Goal: Task Accomplishment & Management: Use online tool/utility

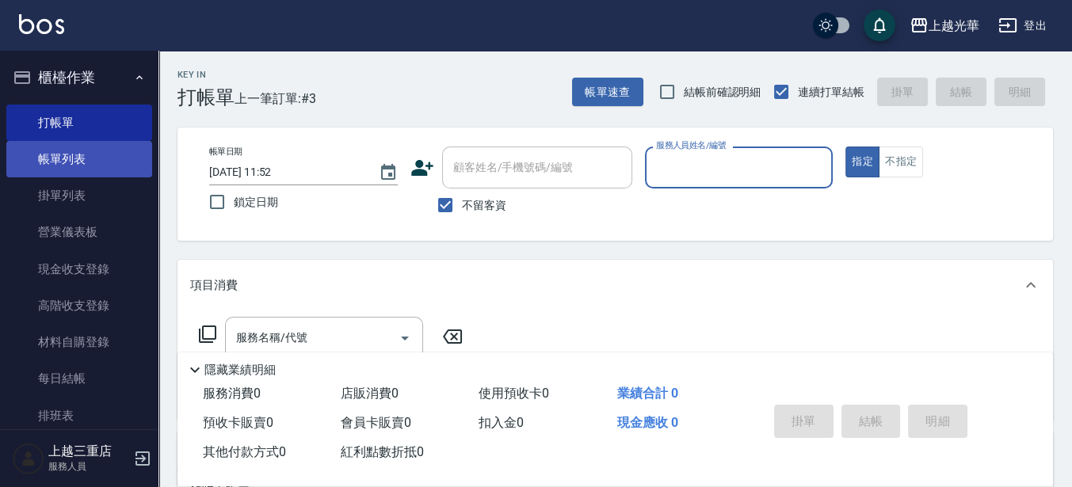
click at [134, 155] on link "帳單列表" at bounding box center [79, 159] width 146 height 36
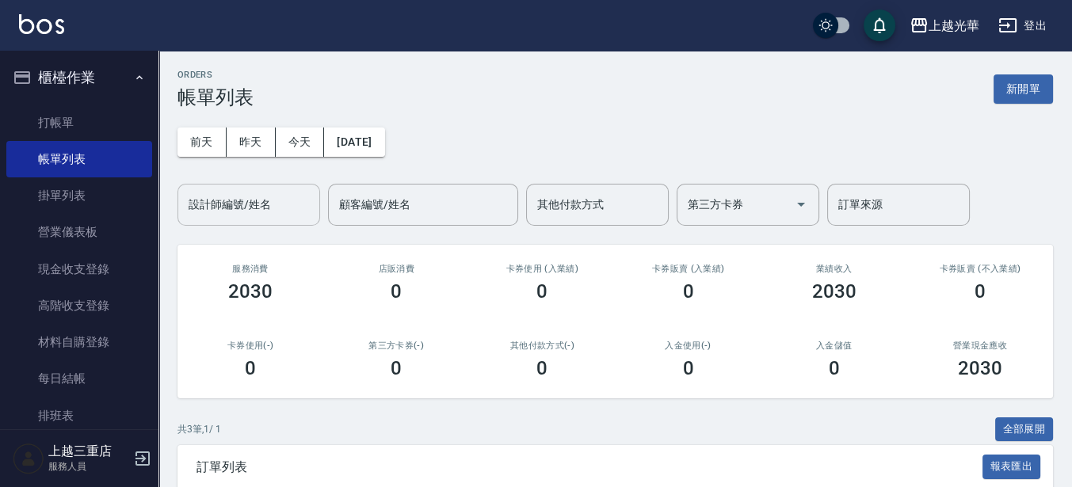
click at [242, 197] on input "設計師編號/姓名" at bounding box center [249, 205] width 128 height 28
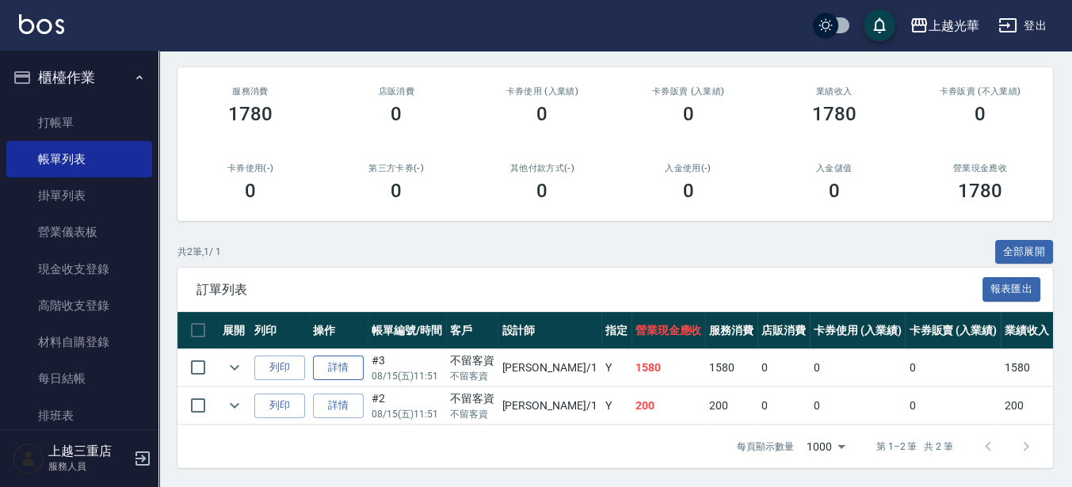
type input "小[PERSON_NAME]-1"
click at [329, 357] on link "詳情" at bounding box center [338, 368] width 51 height 25
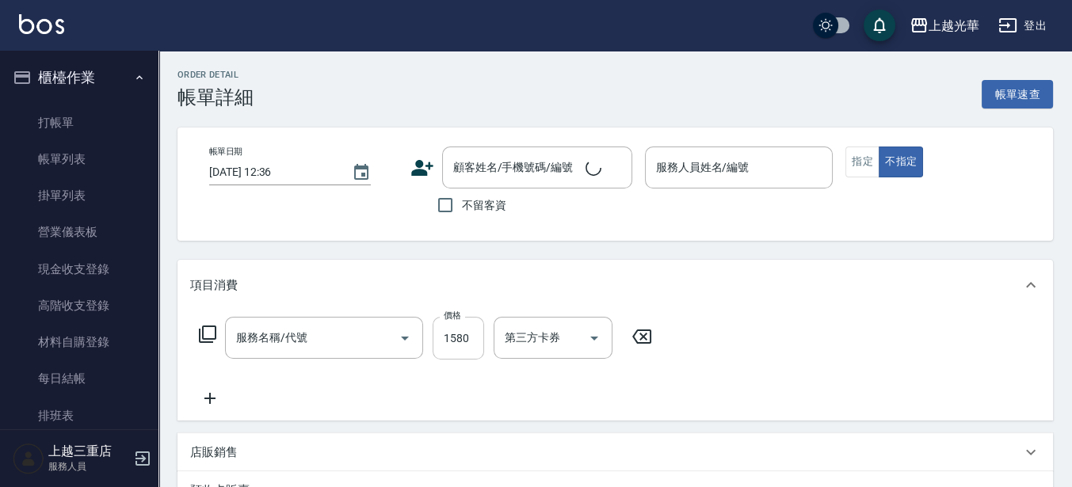
type input "[DATE] 11:51"
checkbox input "true"
type input "小[PERSON_NAME]-1"
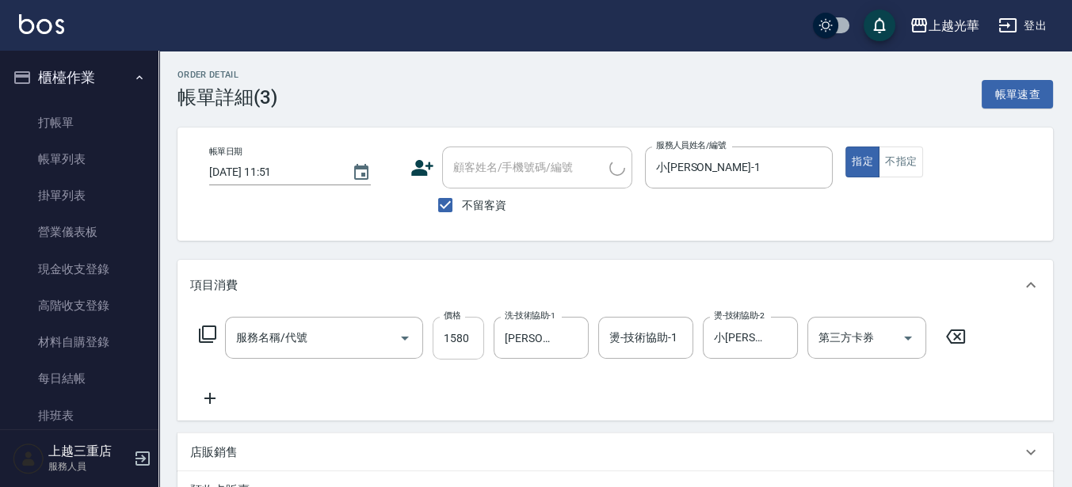
type input "設計燙髮1500(305)"
click at [453, 348] on input "1580" at bounding box center [459, 338] width 52 height 43
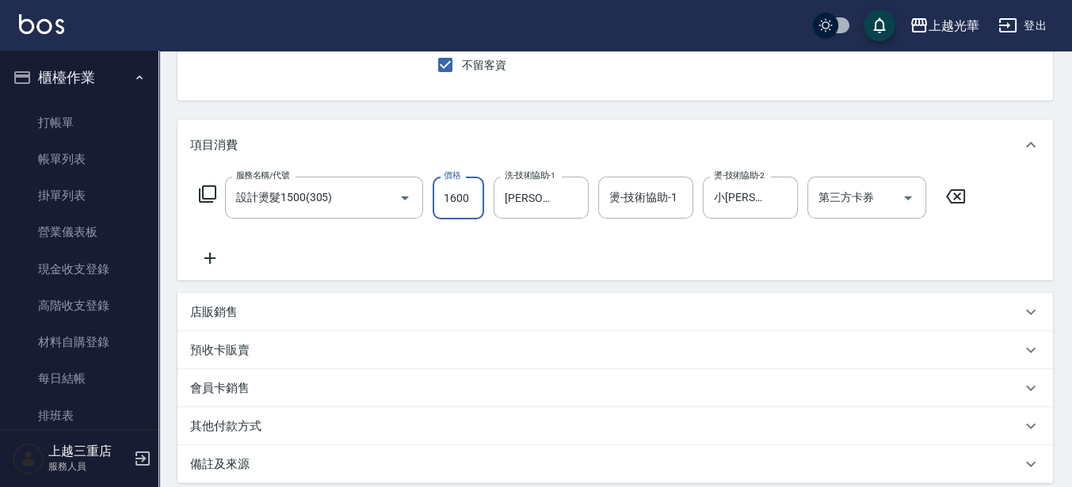
scroll to position [304, 0]
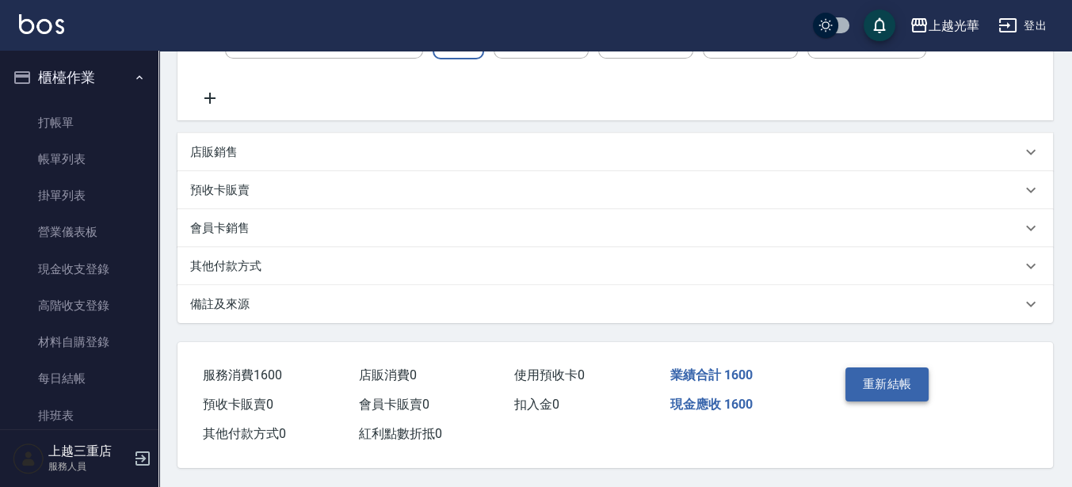
type input "1600"
click at [861, 382] on button "重新結帳" at bounding box center [888, 384] width 84 height 33
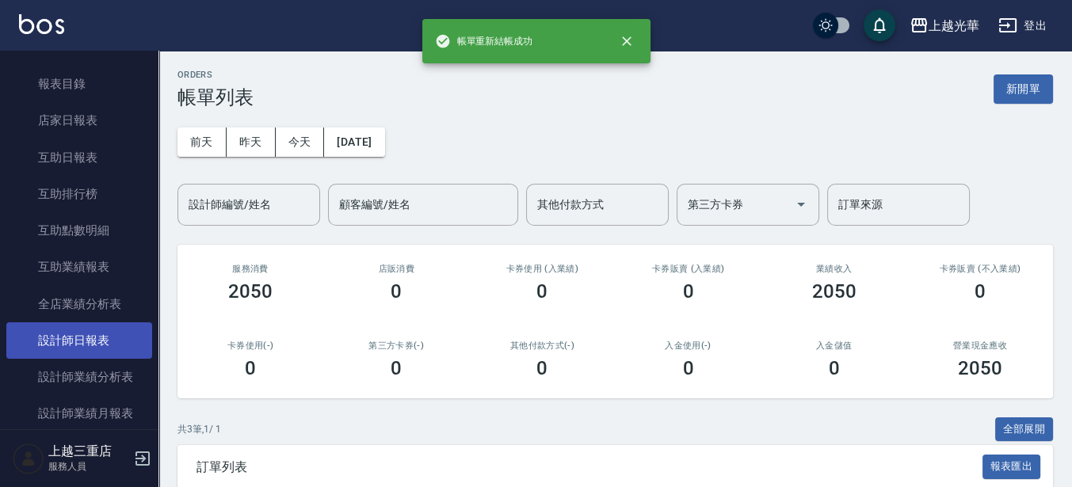
scroll to position [594, 0]
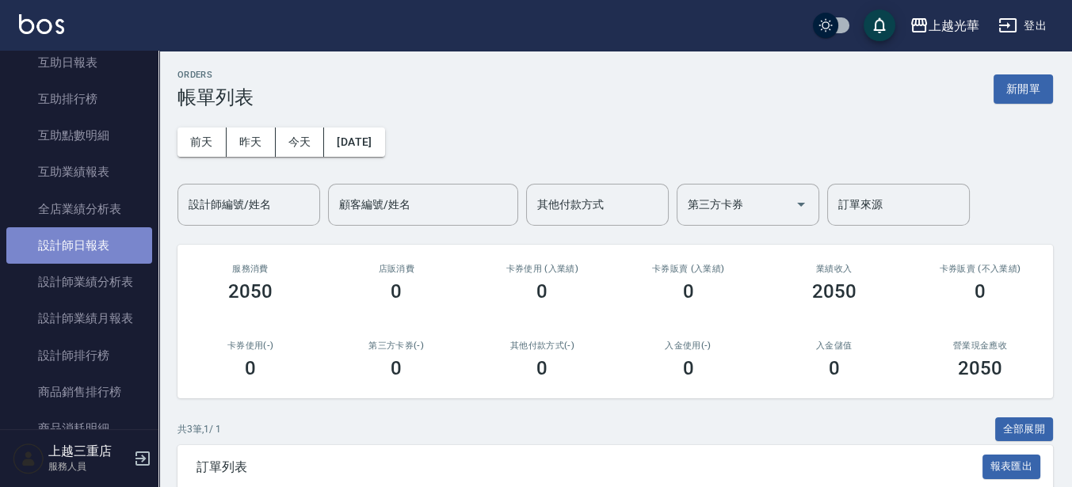
click at [123, 254] on link "設計師日報表" at bounding box center [79, 245] width 146 height 36
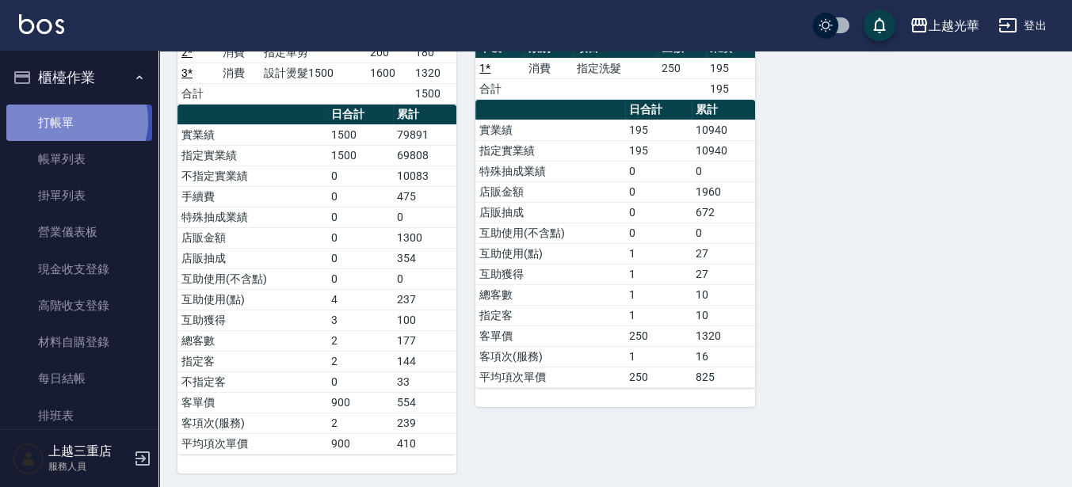
click at [71, 120] on link "打帳單" at bounding box center [79, 123] width 146 height 36
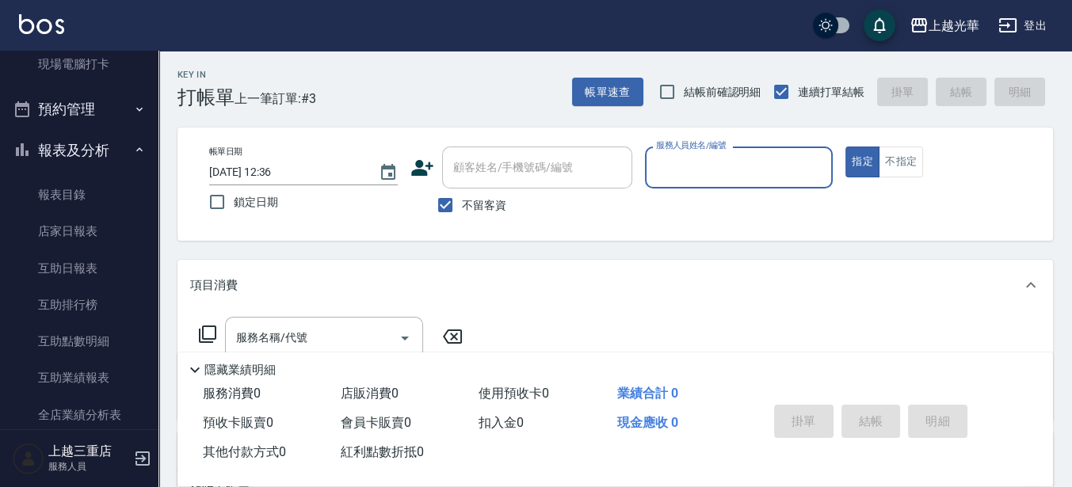
scroll to position [495, 0]
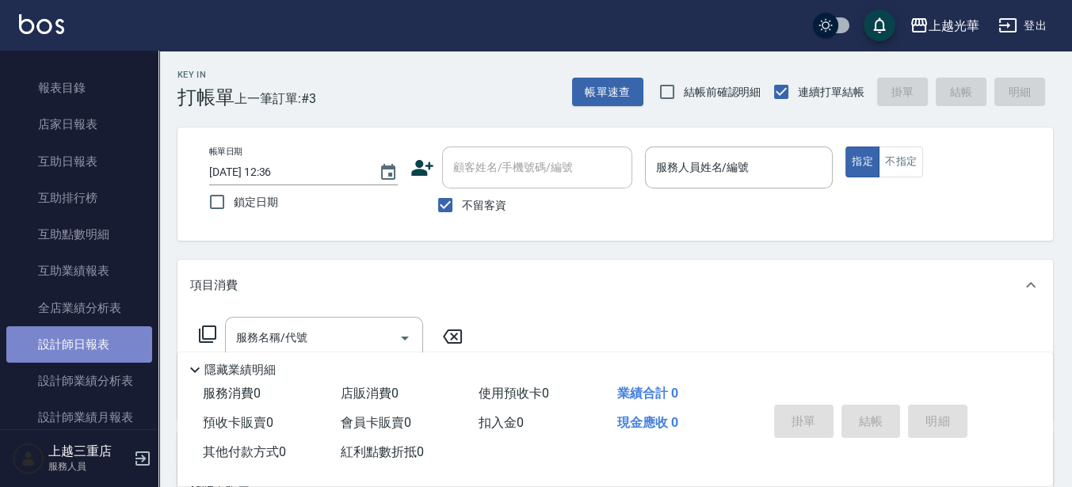
click at [111, 348] on link "設計師日報表" at bounding box center [79, 344] width 146 height 36
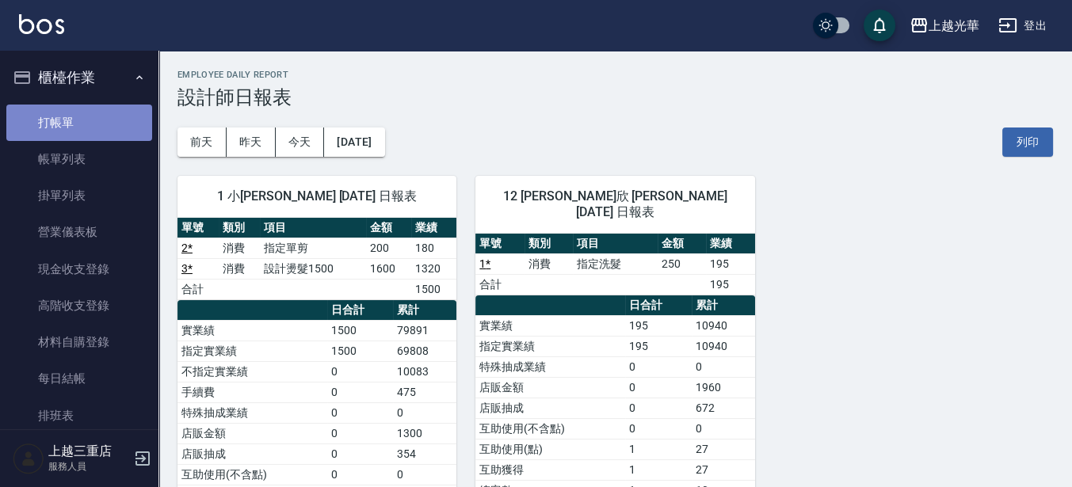
click at [85, 132] on link "打帳單" at bounding box center [79, 123] width 146 height 36
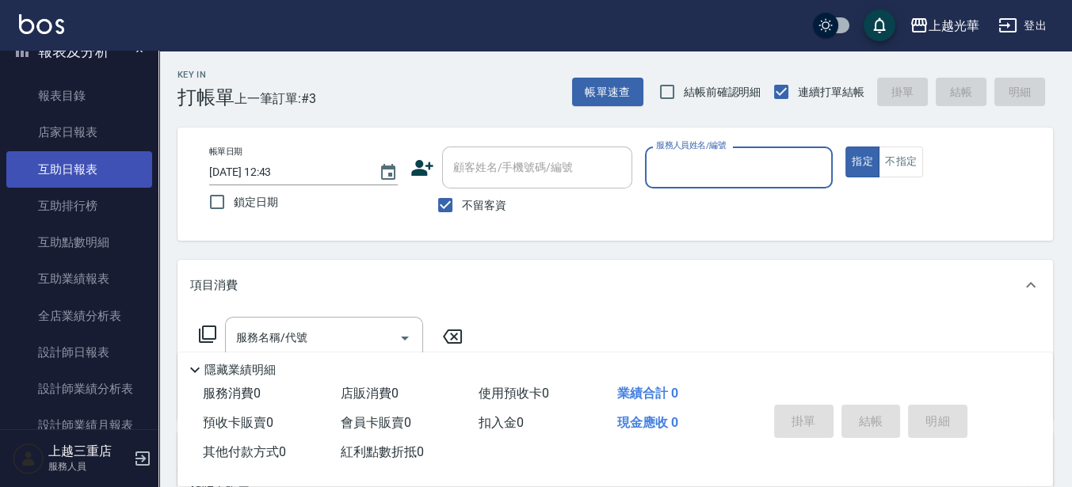
scroll to position [495, 0]
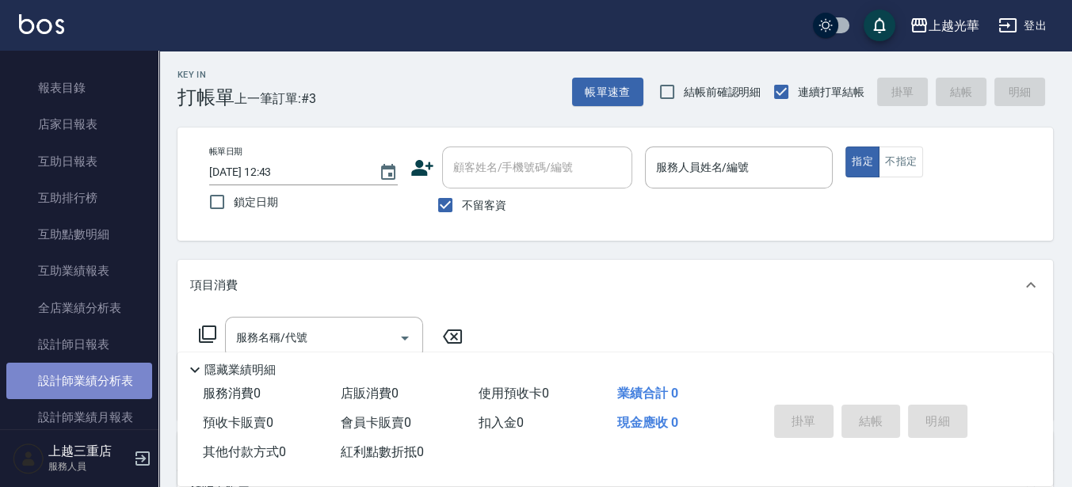
click at [116, 373] on link "設計師業績分析表" at bounding box center [79, 381] width 146 height 36
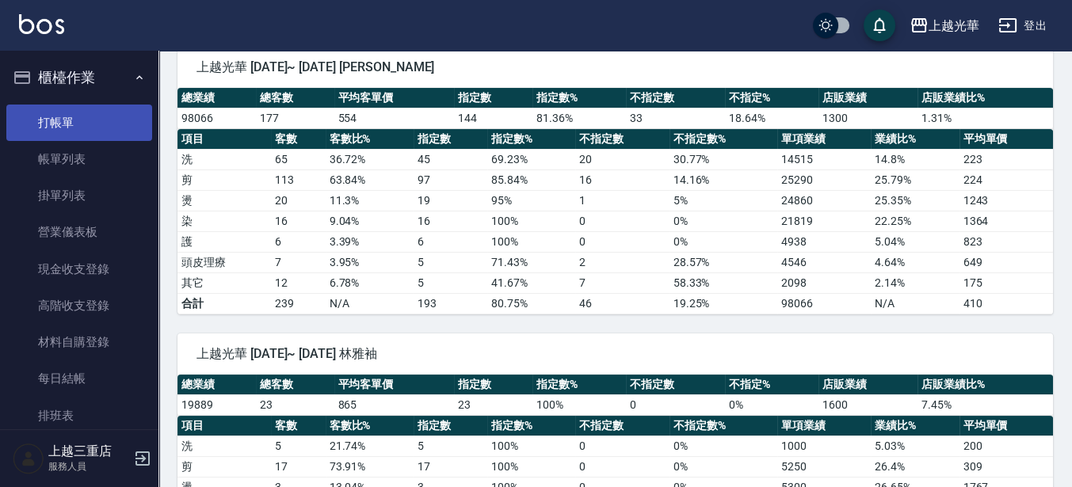
click at [101, 134] on link "打帳單" at bounding box center [79, 123] width 146 height 36
